Goal: Transaction & Acquisition: Download file/media

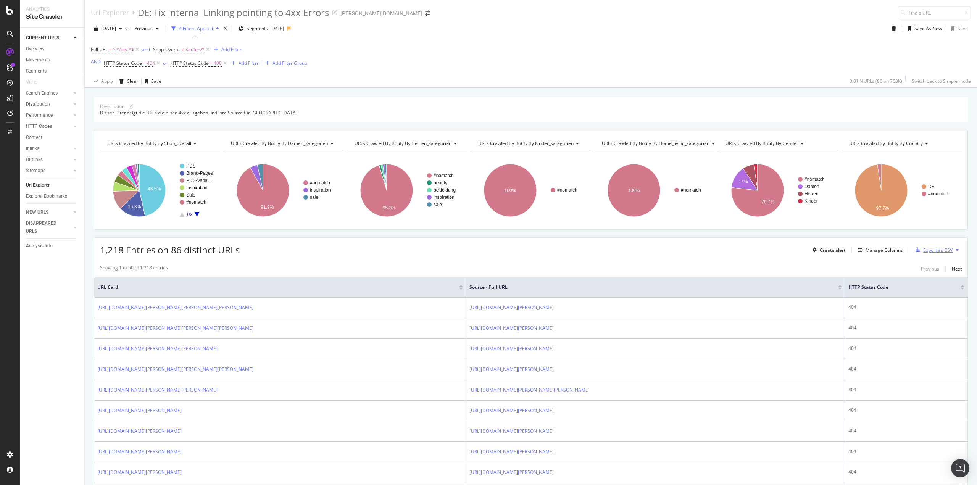
click at [930, 252] on div "Export as CSV" at bounding box center [937, 250] width 29 height 6
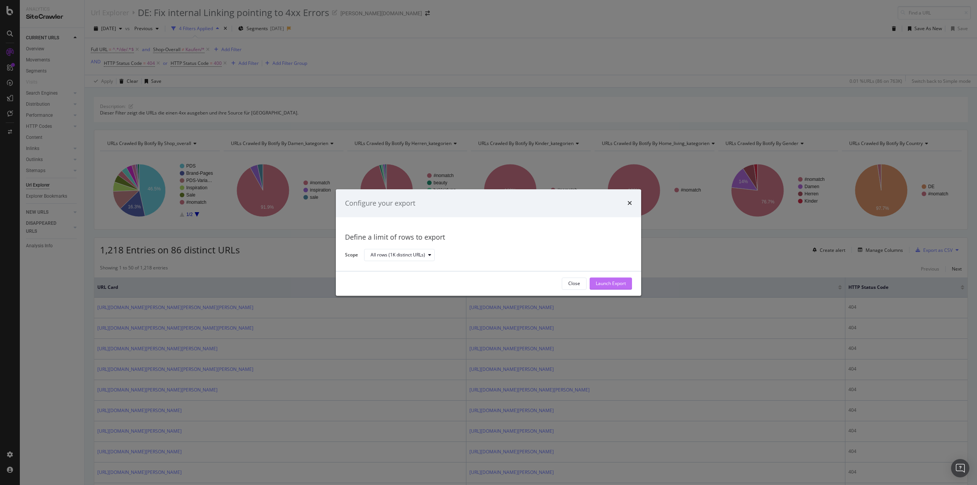
click at [612, 283] on div "Launch Export" at bounding box center [611, 283] width 30 height 6
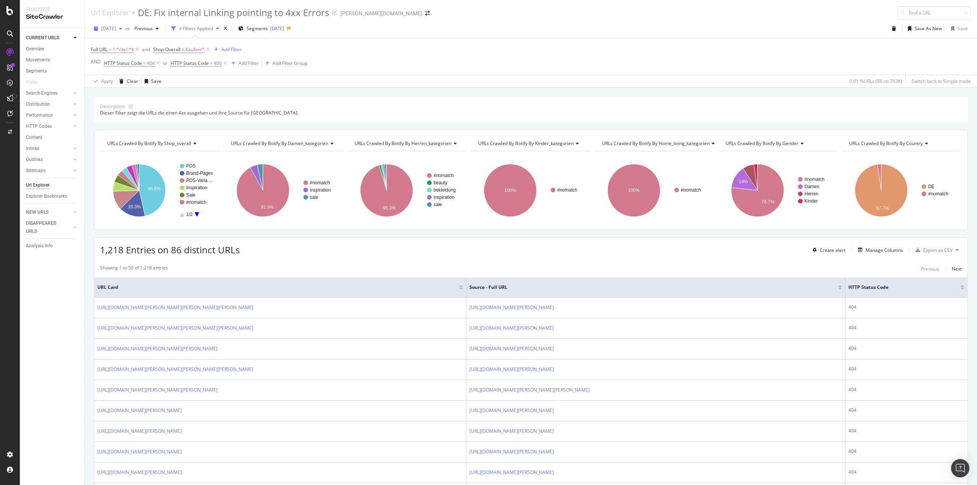
click at [122, 28] on icon "button" at bounding box center [120, 28] width 3 height 5
click at [127, 59] on div "[DATE]" at bounding box center [122, 56] width 41 height 7
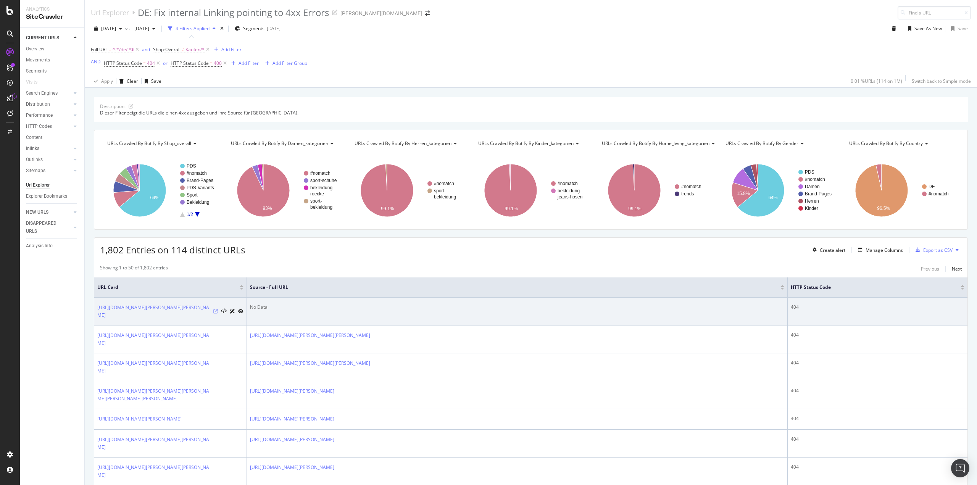
click at [216, 311] on icon at bounding box center [215, 311] width 5 height 5
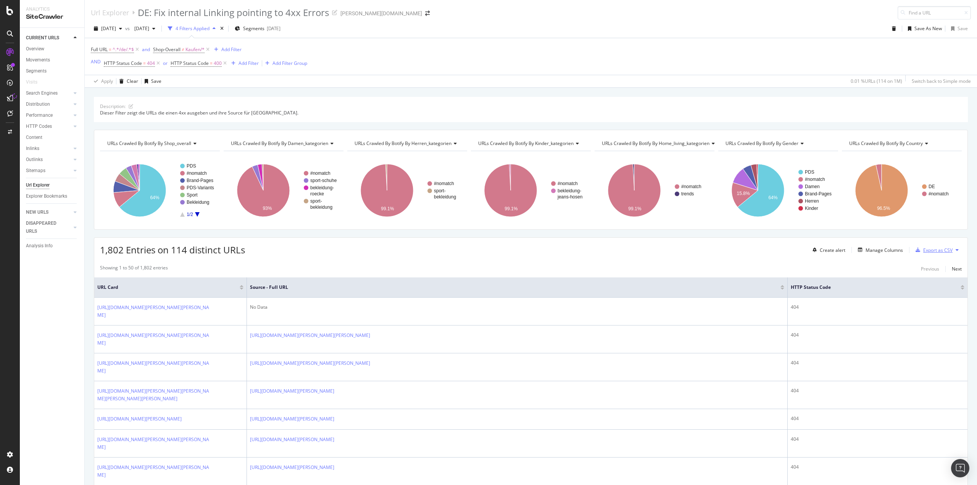
click at [939, 253] on div "Export as CSV" at bounding box center [937, 250] width 29 height 6
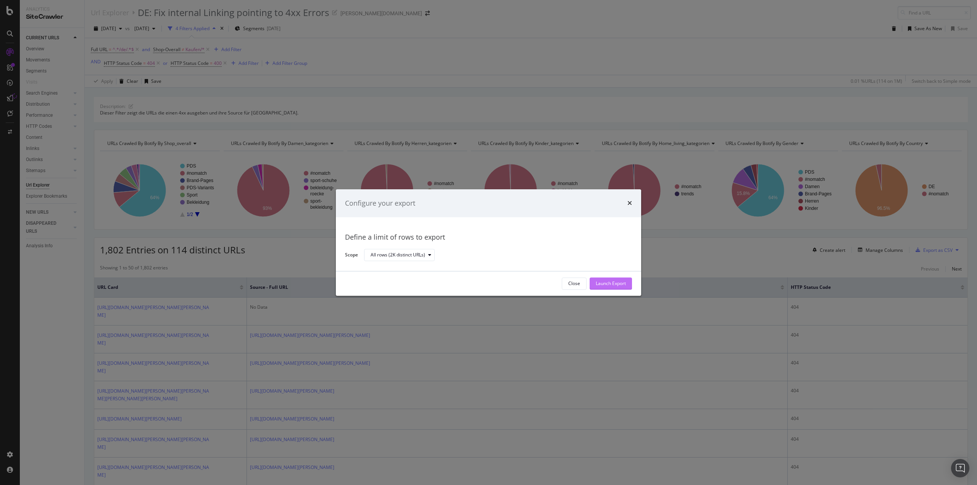
click at [607, 282] on div "Launch Export" at bounding box center [611, 283] width 30 height 6
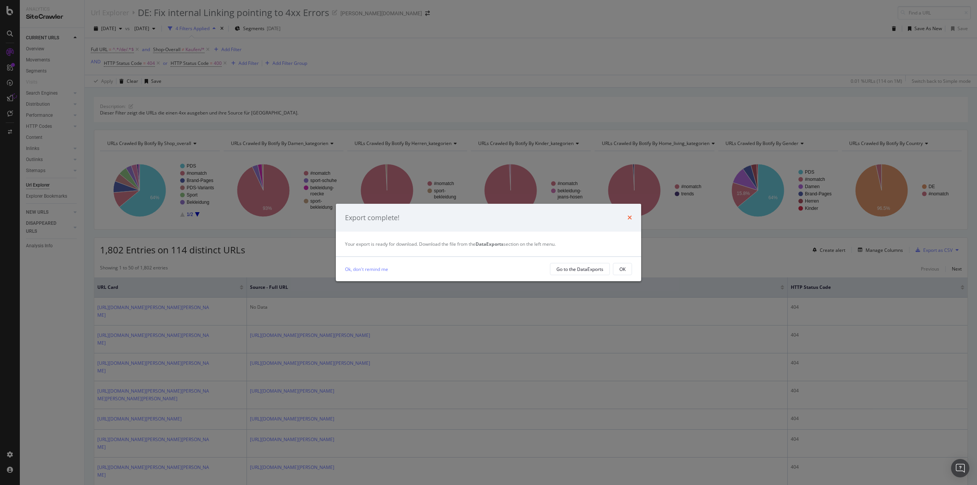
click at [629, 218] on icon "times" at bounding box center [629, 217] width 5 height 6
click at [597, 271] on div "Go to the DataExports" at bounding box center [579, 269] width 47 height 6
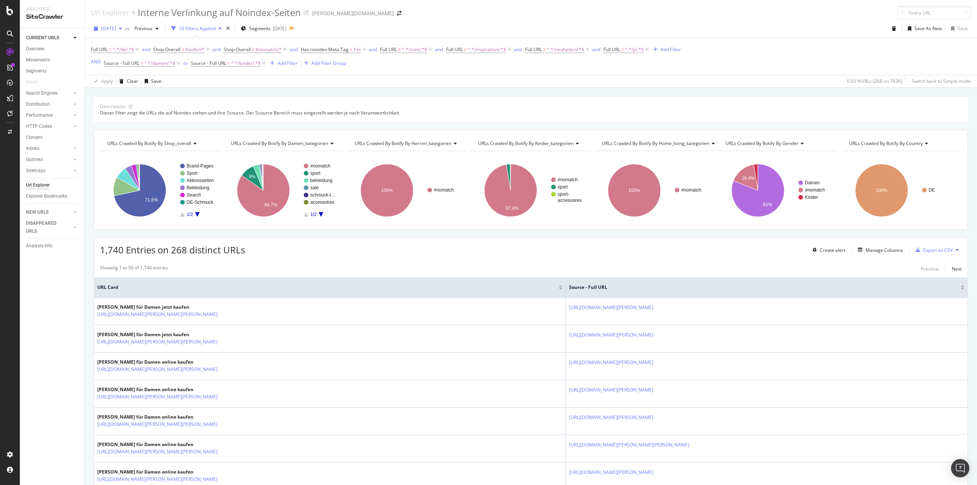
click at [116, 26] on span "2023 Sep. 18th" at bounding box center [108, 28] width 15 height 6
click at [109, 55] on div "[DATE]" at bounding box center [122, 56] width 41 height 7
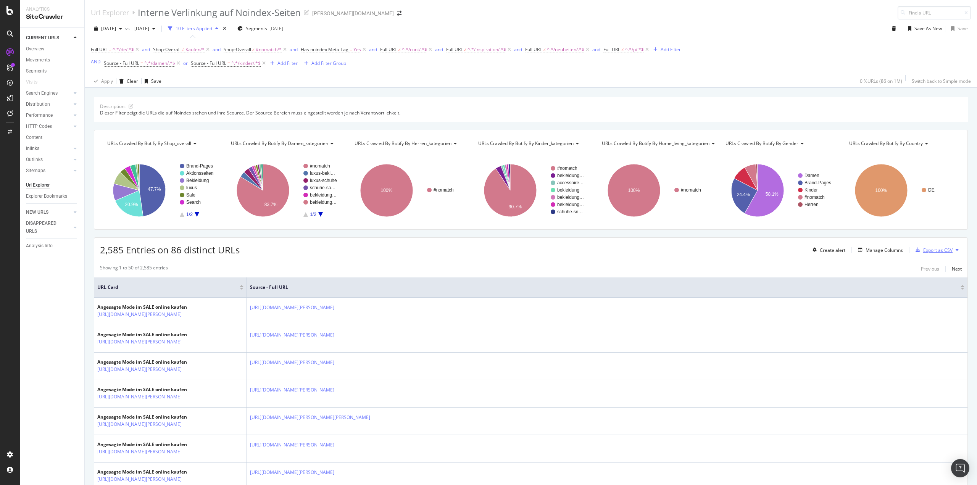
click at [926, 248] on div "Export as CSV" at bounding box center [937, 250] width 29 height 6
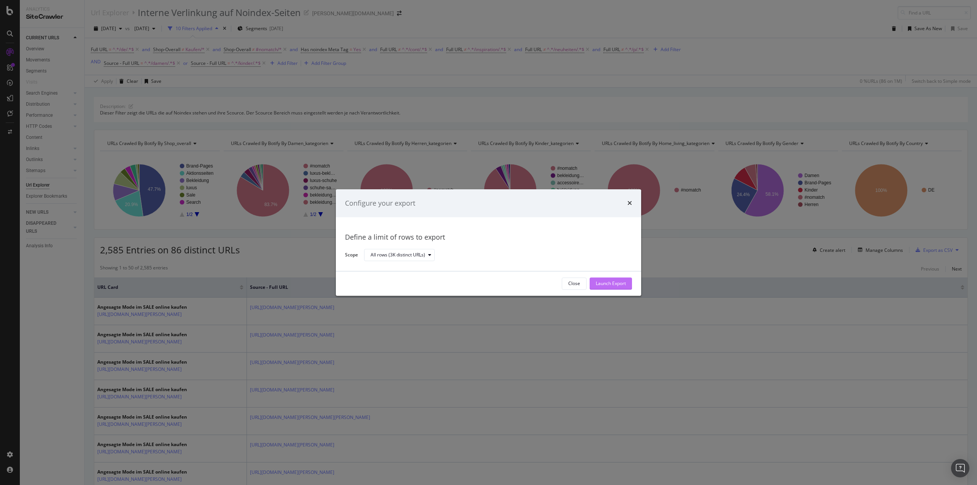
click at [605, 286] on div "Launch Export" at bounding box center [611, 283] width 30 height 6
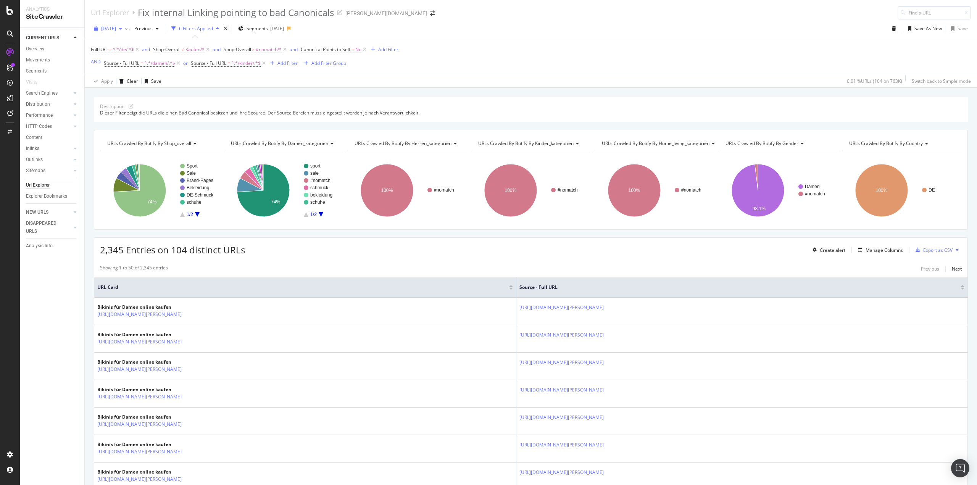
click at [116, 28] on span "[DATE]" at bounding box center [108, 28] width 15 height 6
click at [114, 58] on div "[DATE]" at bounding box center [122, 56] width 41 height 7
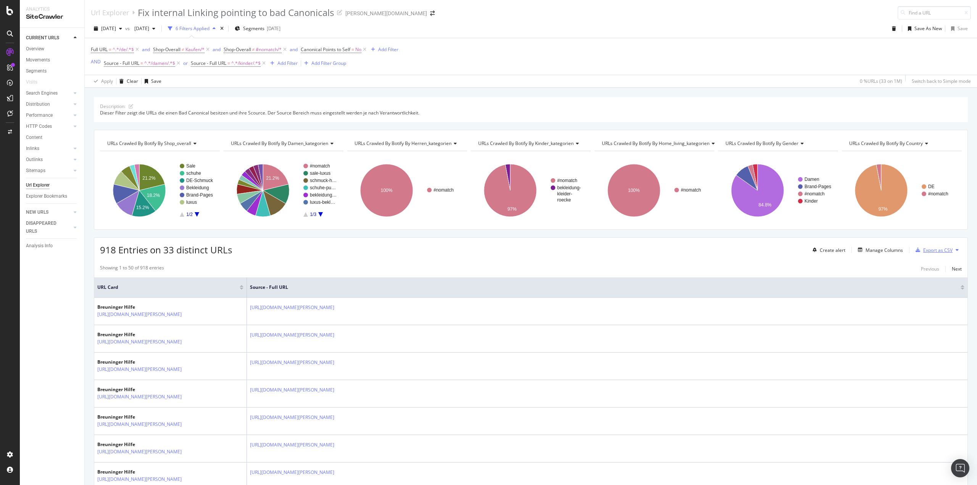
click at [923, 250] on div "Export as CSV" at bounding box center [937, 250] width 29 height 6
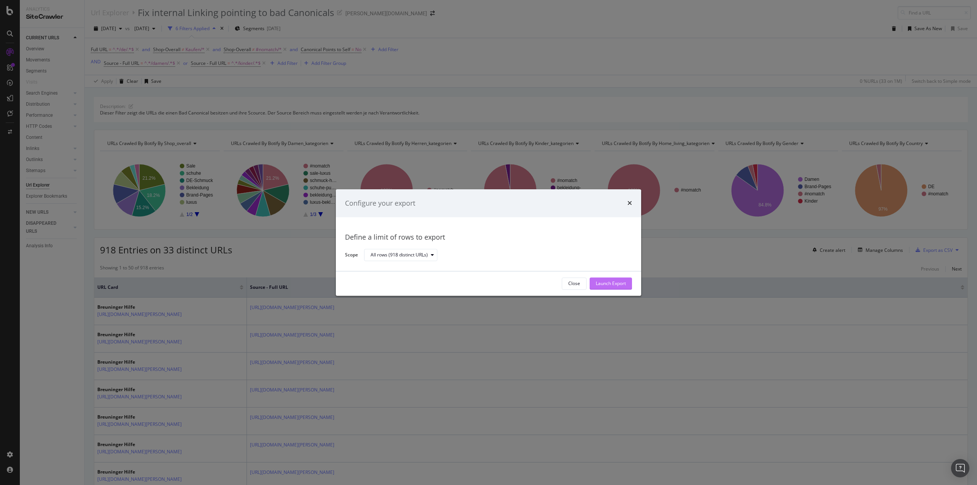
click at [607, 287] on div "Launch Export" at bounding box center [611, 283] width 30 height 11
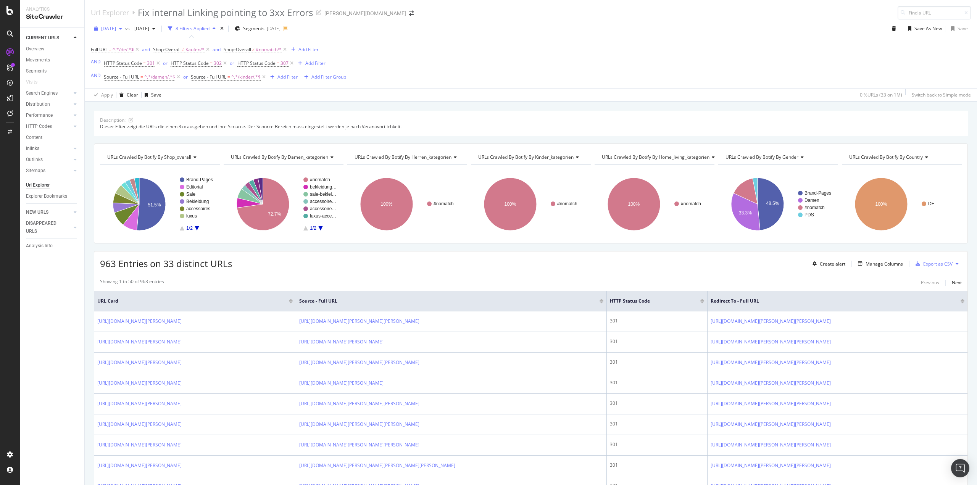
click at [116, 29] on span "[DATE]" at bounding box center [108, 28] width 15 height 6
click at [121, 53] on div "[DATE]" at bounding box center [122, 56] width 41 height 7
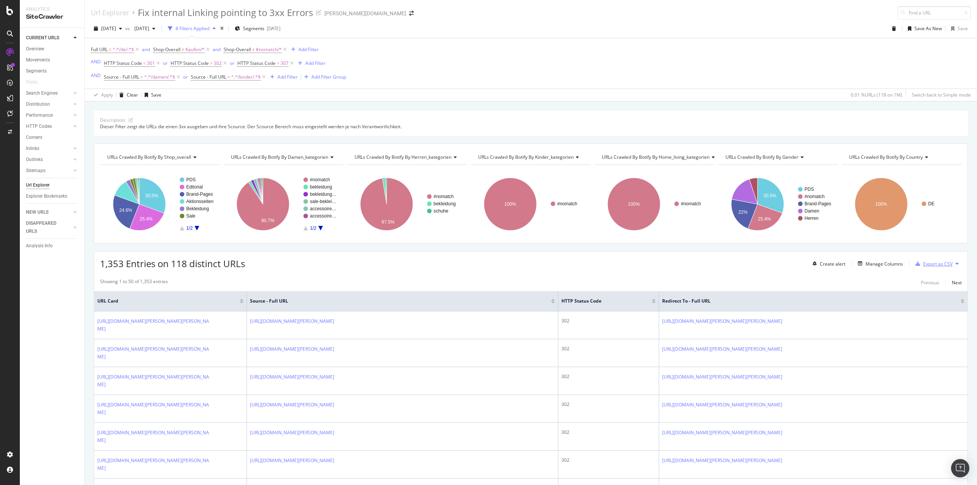
click at [926, 263] on div "Export as CSV" at bounding box center [937, 264] width 29 height 6
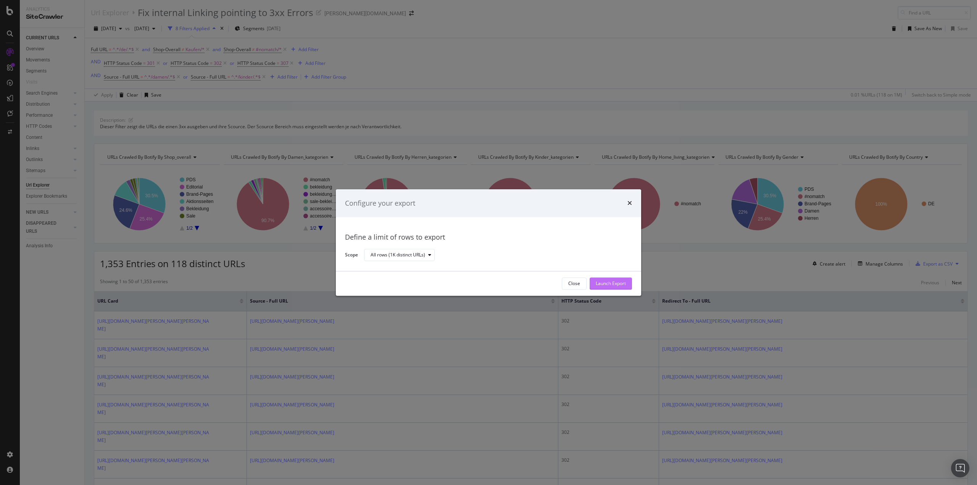
click at [618, 283] on div "Launch Export" at bounding box center [611, 283] width 30 height 6
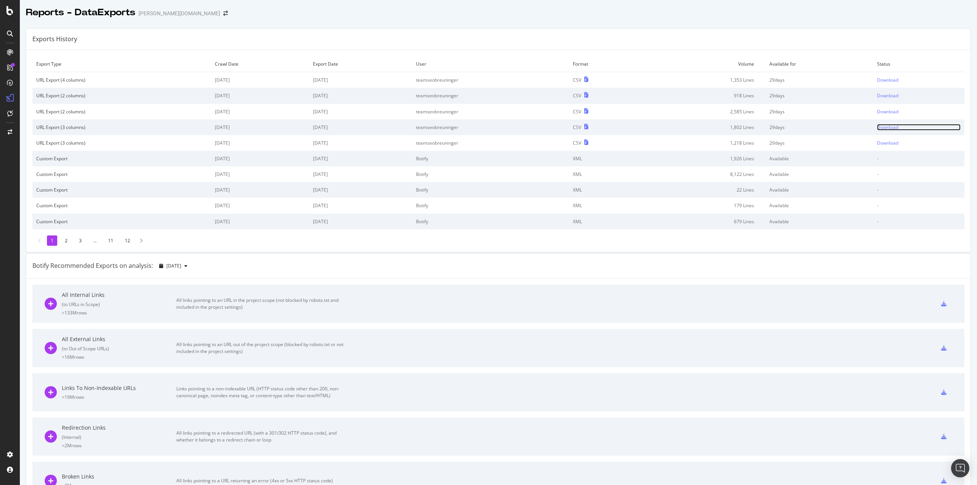
click at [882, 125] on div "Download" at bounding box center [887, 127] width 21 height 6
click at [881, 111] on div "Download" at bounding box center [887, 111] width 21 height 6
click at [881, 96] on div "Download" at bounding box center [887, 95] width 21 height 6
click at [884, 82] on div "Download" at bounding box center [887, 80] width 21 height 6
